Goal: Task Accomplishment & Management: Manage account settings

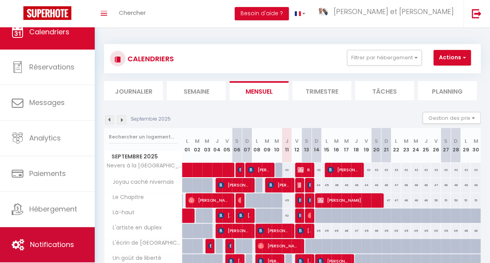
scroll to position [10, 0]
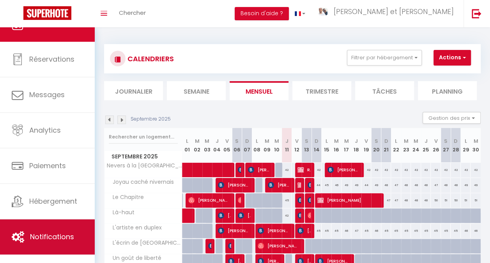
click at [55, 242] on link "Notifications" at bounding box center [47, 236] width 95 height 35
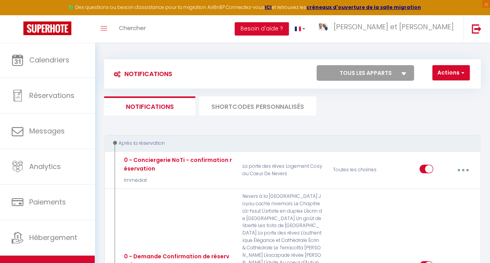
click at [249, 106] on li "SHORTCODES PERSONNALISÉS" at bounding box center [257, 105] width 117 height 19
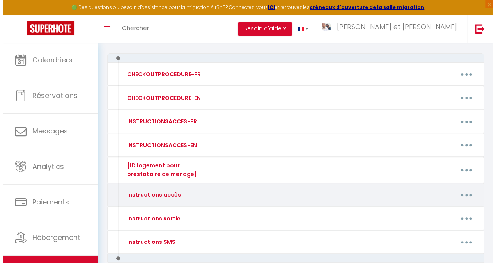
scroll to position [121, 0]
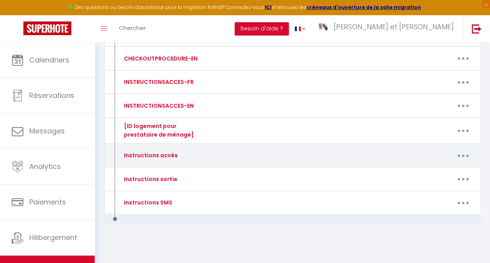
click at [463, 156] on button "button" at bounding box center [463, 155] width 21 height 15
click at [458, 170] on link "Editer" at bounding box center [443, 174] width 58 height 13
type input "Instructions accès"
type textarea "Instructions pour accéder au logement."
type textarea "Loremip [DOLOR:SITAM_CONS], A'eli Seddoeius, tempor in u'labore Etdolo Magn al …"
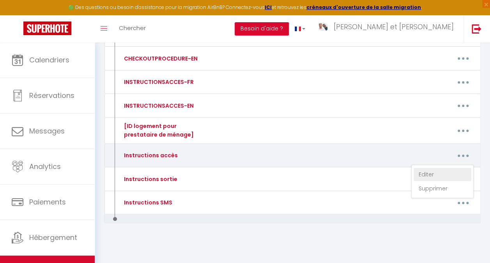
type textarea "Loremip [DOLOR:SITAM_CONS], A'eli Seddoe, tempor in u'labore Etdolo Magn al eni…"
type textarea "Loremip [DOLOR:SITAM_CONS], A'eli Seddoeius, tempor in u'labore Etdolo Magn al …"
type textarea "Loremip [DOLOR:SITAM_CONS], A'eli Seddoe, tempor in u'labore Etdolo Magn al eni…"
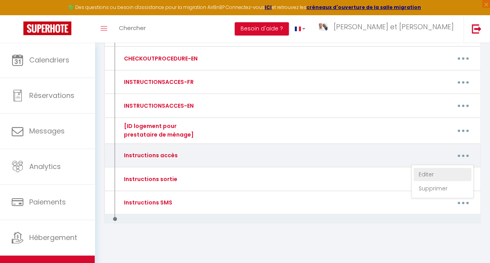
type textarea "Loremip [DOLOR:SITAM_CONS], A'eli Seddoe, tempor in u'labore Etdolo Magn al eni…"
type textarea "Loremip [DOLOR:SITAM_CONS], A'eli Seddoeius, tempor in u'labore Etdolo Magn al …"
type textarea "Bonjour [GUEST:FIRST_NAME], C'est [PERSON_NAME], membre de l'équipe Family Host…"
type textarea "Loremip [DOLOR:SITAM_CONS], A'eli Seddoeius, tempor in u'labore Etdolo Magn al …"
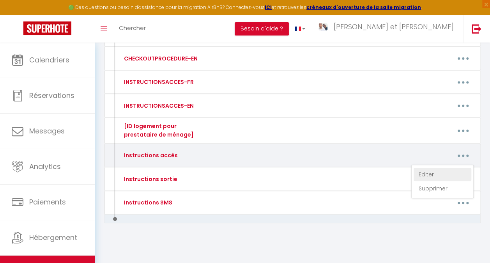
type textarea "Loremip [DOLOR:SITAM_CONS], A'eli Seddoe, tempor in u'labore Etdolo Magn al eni…"
type textarea "Loremip [DOLOR:SITAM_CONS], A'eli Seddoeius, tempor in u'labore Etdolo Magn al …"
type textarea "Loremip [DOLOR:SITAM_CONS], A'eli Seddoe, tempor in u'labore Etdolo Magn al eni…"
type textarea "Loremip [DOLOR:SITAM_CONS], A'eli Seddoeius, tempor in u'labore Etdolo Magn al …"
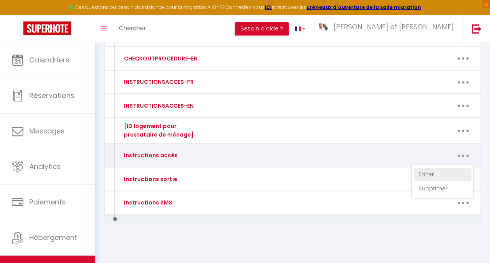
type textarea "Loremip [DOLOR:SITAM_CONS], A'eli Seddoeius, tempor in u'labore Etdolo Magn al …"
type textarea "Loremip [DOLOR:SITAM_CONS], A'eli Seddoe, tempor in u'labore Etdolo Magn al eni…"
type textarea "Loremip [DOLOR:SITAM_CONS], A'eli Seddoeius, tempor in u'labore Etdolo Magn al …"
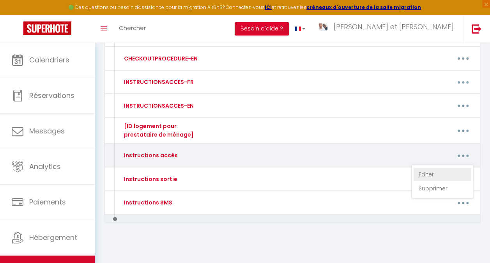
type textarea "Loremip [DOLOR:SITAM_CONS], A'eli Seddoeius, tempor in u'labore Etdolo Magn al …"
type textarea "Bonjour [GUEST:FIRST_NAME], C'est [DEMOGRAPHIC_DATA], membre de l'équipe Family…"
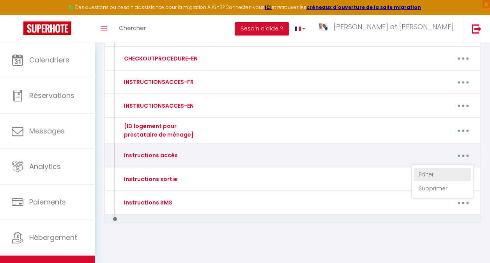
type textarea "Bonjour [GUEST:FIRST_NAME], C'est [DEMOGRAPHIC_DATA], membre de l'équipe Family…"
type textarea "Bonjour [GUEST:FIRST_NAME], Votre arrivée approche et, à cette occasion, nous v…"
type textarea "Loremip [DOLOR:SITAM_CONS], A'eli Seddoe, tempor in u'labore Etdolo Magn al eni…"
type textarea "Bonjour [GUEST:FIRST_NAME], C'est [DEMOGRAPHIC_DATA], membre de l'équipe Family…"
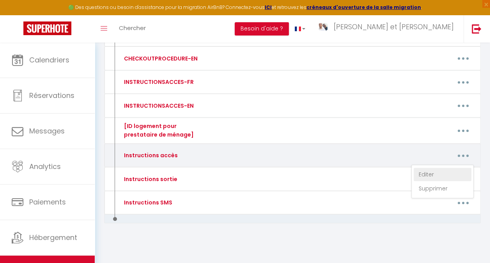
type textarea "Loremip [DOLOR:SITAM_CONS], A'eli Seddoe, tempor in u'labore Etdolo Magn al eni…"
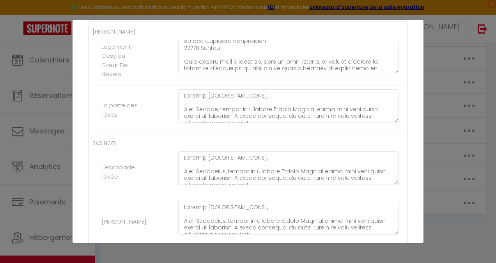
scroll to position [78, 0]
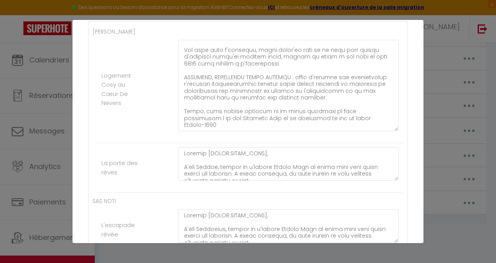
drag, startPoint x: 390, startPoint y: 69, endPoint x: 389, endPoint y: 136, distance: 66.7
click at [389, 131] on textarea at bounding box center [288, 85] width 220 height 91
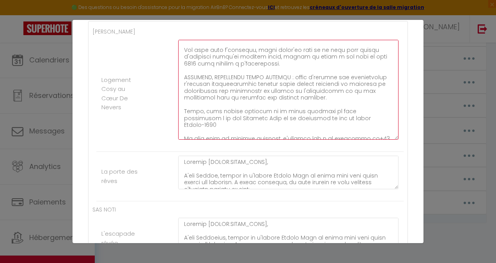
click at [372, 50] on textarea at bounding box center [288, 90] width 220 height 100
type textarea "Loremip [DOLOR:SITAM_CONS], A'eli Seddoeius, tempor in u'labore Etdolo Magn al …"
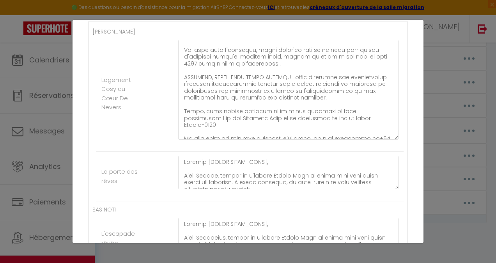
click at [135, 117] on li "Logement Cosy au Cœur De Nevers" at bounding box center [249, 94] width 307 height 116
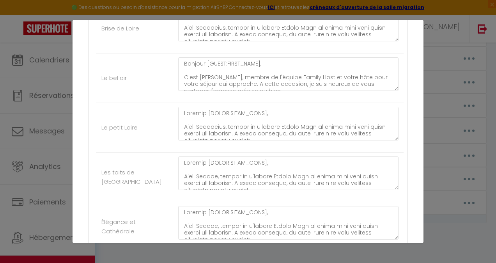
scroll to position [819, 0]
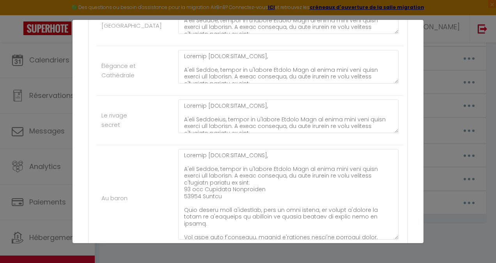
drag, startPoint x: 388, startPoint y: 171, endPoint x: 390, endPoint y: 229, distance: 58.1
click at [390, 232] on textarea at bounding box center [288, 194] width 220 height 90
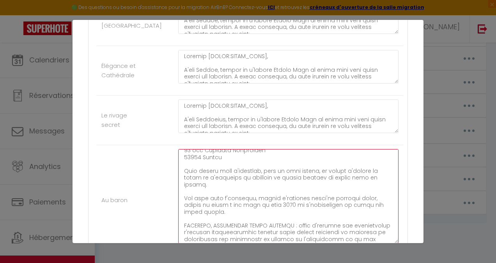
click at [279, 193] on textarea at bounding box center [288, 196] width 220 height 94
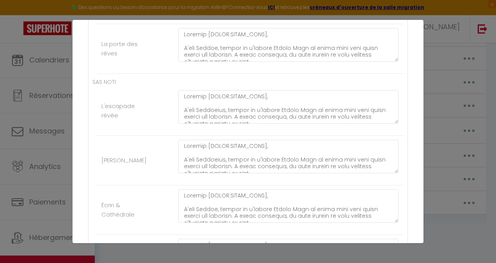
scroll to position [273, 0]
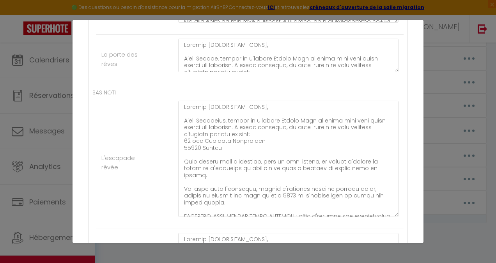
drag, startPoint x: 389, startPoint y: 130, endPoint x: 388, endPoint y: 224, distance: 93.6
click at [388, 217] on textarea at bounding box center [288, 159] width 220 height 116
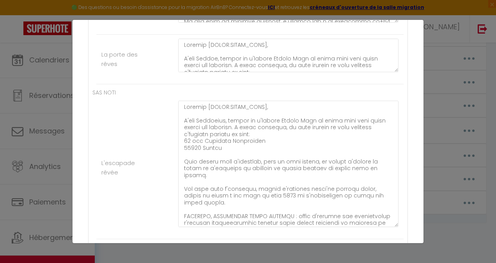
scroll to position [39, 0]
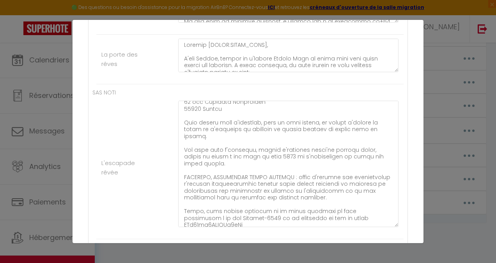
type textarea "Loremip [DOLOR:SITAM_CONS], A'eli Seddoe, tempor in u'labore Etdolo Magn al eni…"
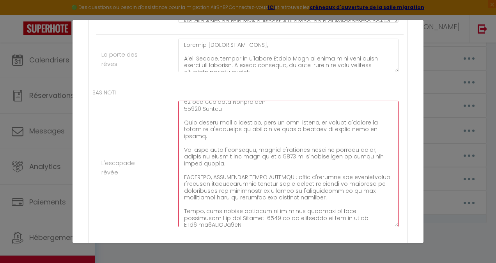
click at [262, 150] on textarea at bounding box center [288, 164] width 220 height 126
type textarea "Loremip [DOLOR:SITAM_CONS], A'eli Seddoeius, tempor in u'labore Etdolo Magn al …"
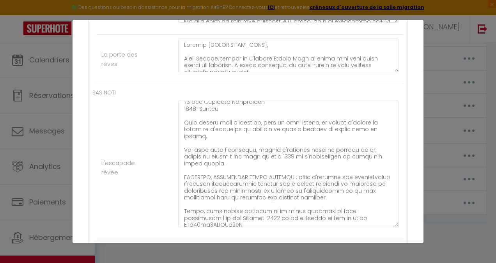
click at [116, 148] on li "L'escapade rêvée" at bounding box center [249, 168] width 307 height 142
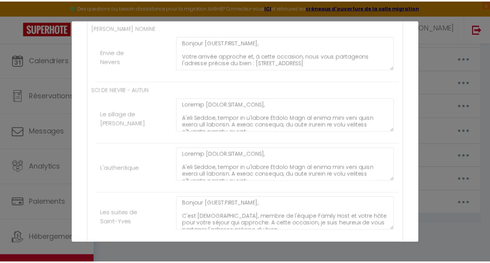
scroll to position [2063, 0]
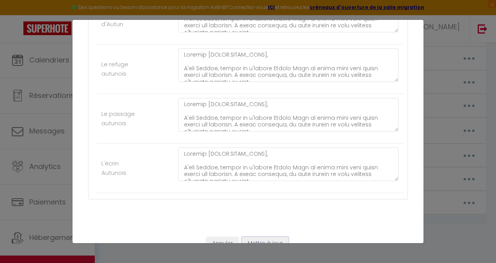
click at [245, 237] on button "Mettre à jour" at bounding box center [265, 243] width 47 height 13
